Goal: Check status: Verify the current state of an ongoing process or item

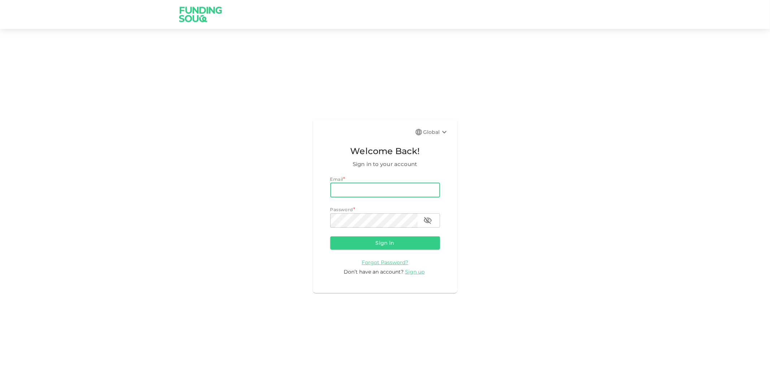
click at [375, 190] on input "email" at bounding box center [385, 190] width 110 height 14
type input "[PERSON_NAME][EMAIL_ADDRESS][DOMAIN_NAME]"
click at [330, 236] on button "Sign in" at bounding box center [385, 242] width 110 height 13
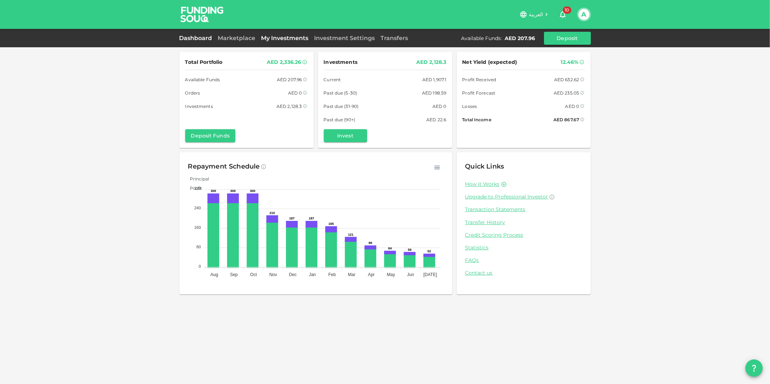
click at [269, 39] on link "My Investments" at bounding box center [284, 38] width 53 height 7
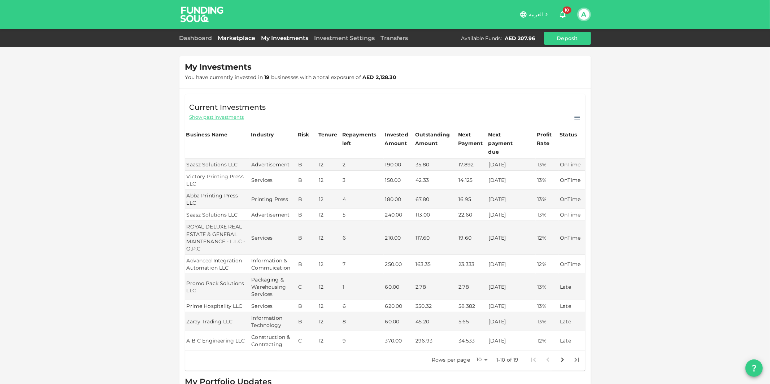
click at [245, 39] on link "Marketplace" at bounding box center [236, 38] width 43 height 7
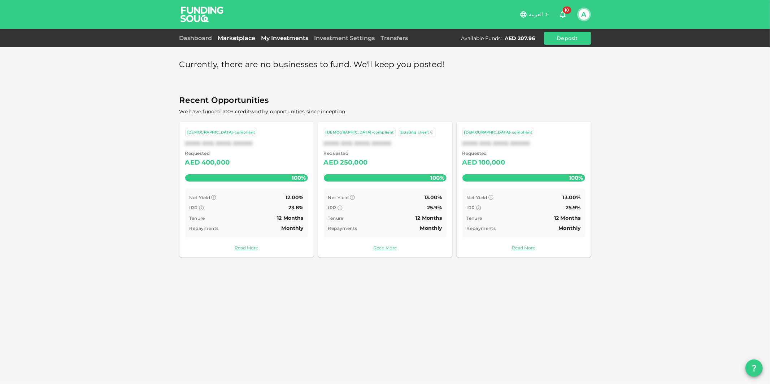
click at [286, 36] on link "My Investments" at bounding box center [284, 38] width 53 height 7
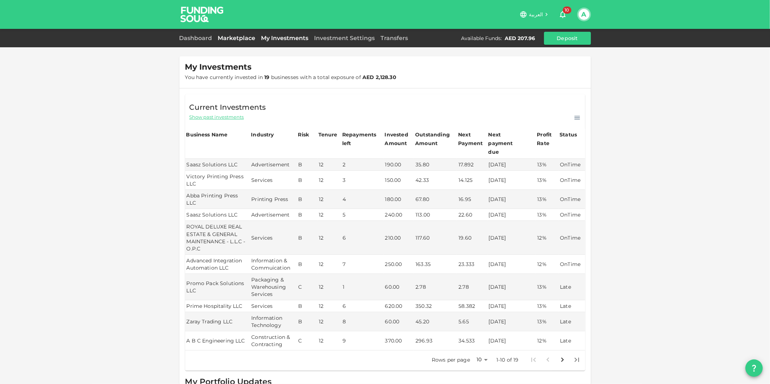
click at [234, 37] on link "Marketplace" at bounding box center [236, 38] width 43 height 7
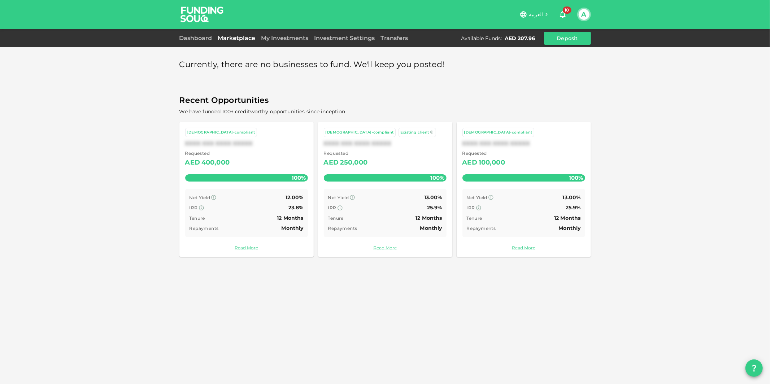
click at [249, 247] on link "Read More" at bounding box center [246, 247] width 123 height 7
click at [273, 35] on link "My Investments" at bounding box center [284, 38] width 53 height 7
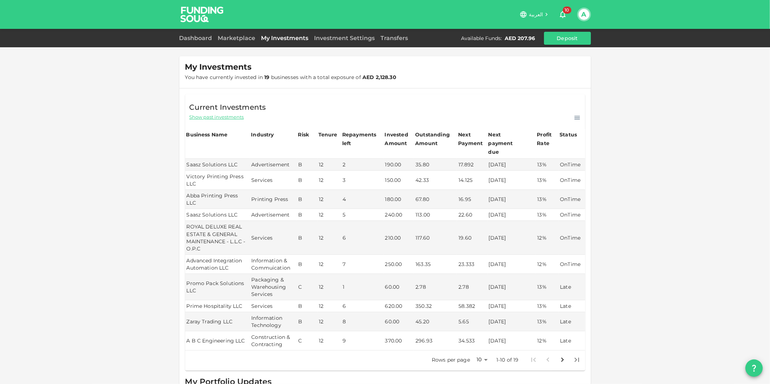
click at [558, 356] on icon "Go to next page" at bounding box center [562, 360] width 9 height 9
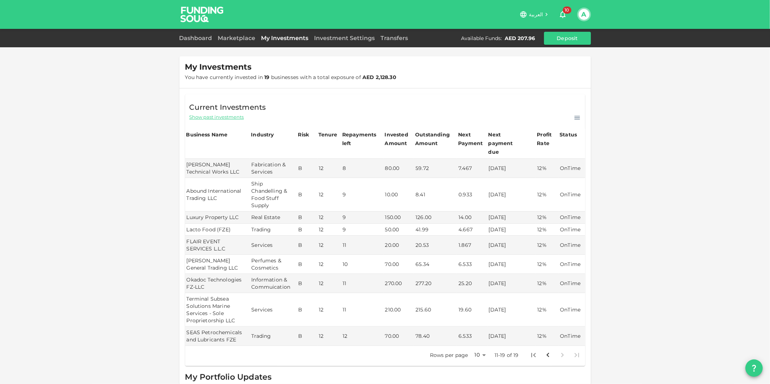
click at [545, 351] on icon "Go to previous page" at bounding box center [548, 355] width 9 height 9
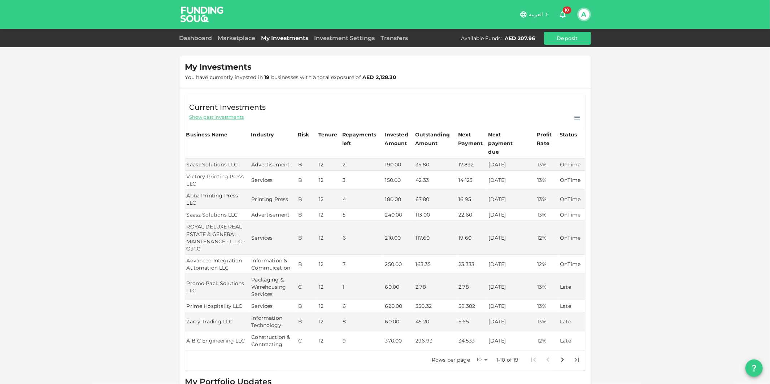
click at [563, 135] on div "Status" at bounding box center [568, 134] width 18 height 9
click at [574, 117] on icon at bounding box center [577, 117] width 7 height 7
click at [618, 118] on div "My Investments You have currently invested in 19 businesses with a total exposu…" at bounding box center [385, 290] width 770 height 580
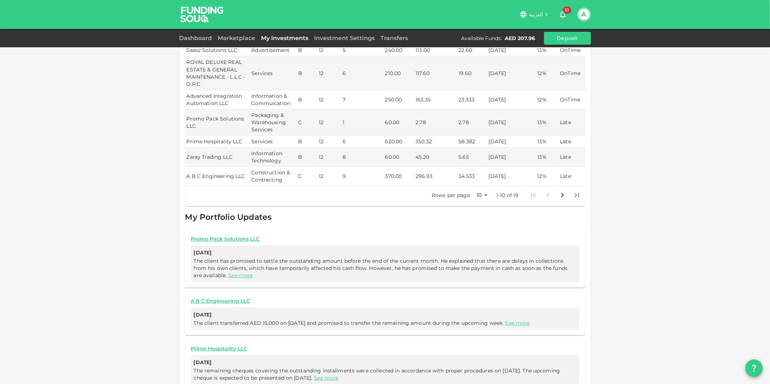
scroll to position [179, 0]
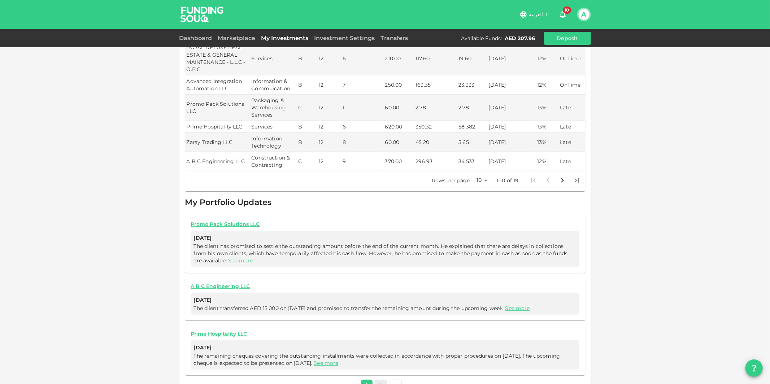
click at [379, 380] on link "2" at bounding box center [381, 385] width 13 height 10
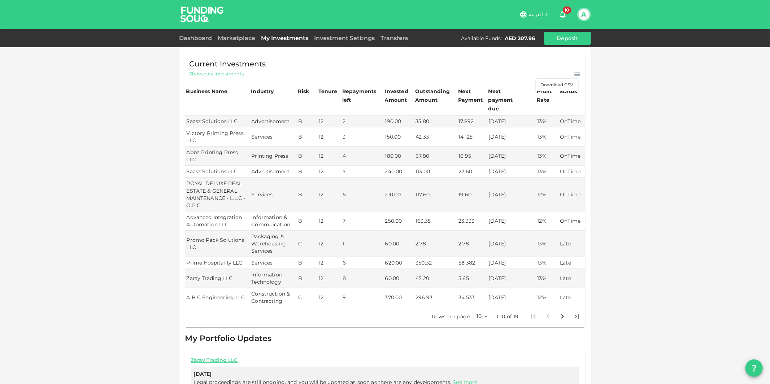
scroll to position [63, 0]
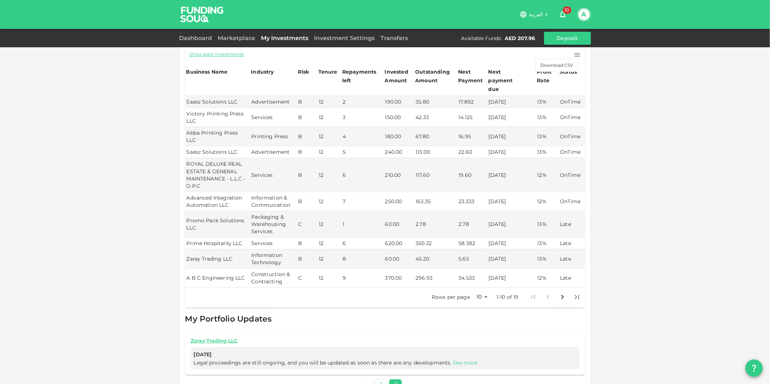
click at [460, 359] on link "See more" at bounding box center [465, 362] width 25 height 6
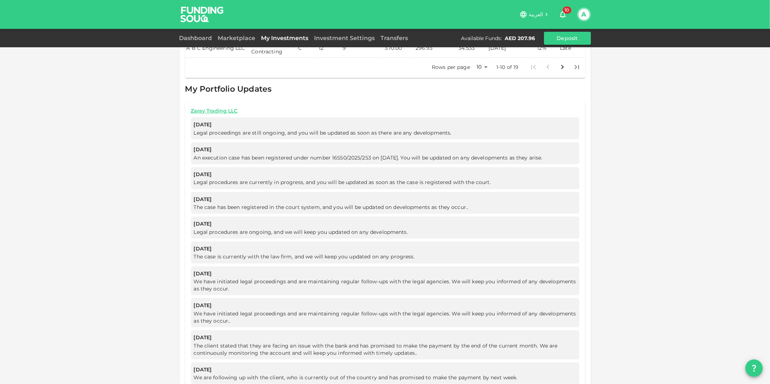
scroll to position [292, 0]
click at [225, 108] on link "Zaray Trading LLC" at bounding box center [385, 111] width 388 height 7
